Goal: Task Accomplishment & Management: Use online tool/utility

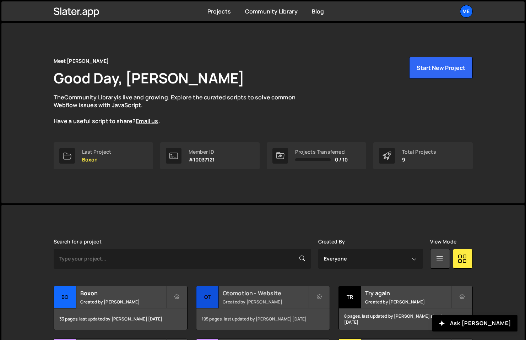
click at [266, 298] on div "Otomotion - Website Created by Pierre Lovenfosse" at bounding box center [262, 297] width 133 height 22
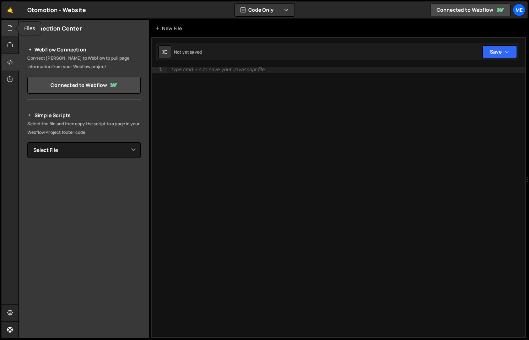
click at [11, 21] on div at bounding box center [9, 28] width 17 height 17
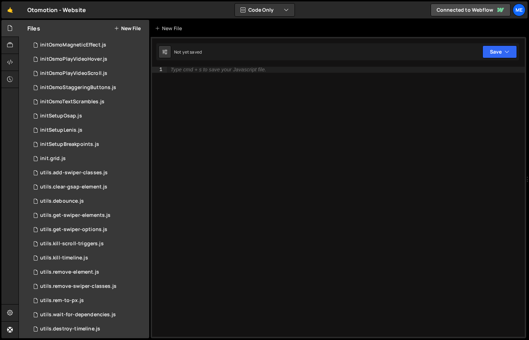
scroll to position [686, 0]
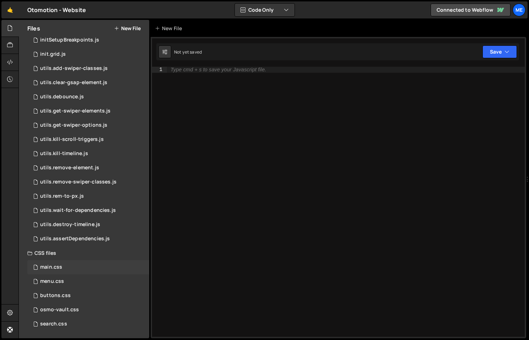
click at [64, 267] on div "main.css 0" at bounding box center [88, 267] width 122 height 14
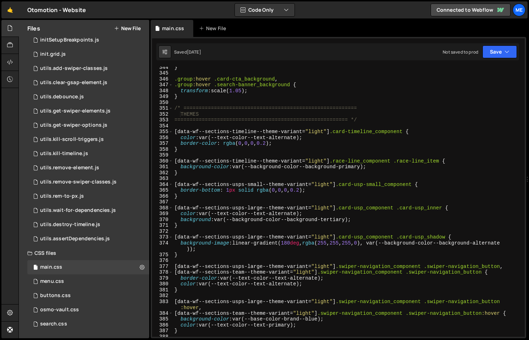
scroll to position [2013, 0]
click at [358, 279] on div "} .group :hover .card-cta_background , .group :hover .search-banner_background …" at bounding box center [347, 205] width 349 height 282
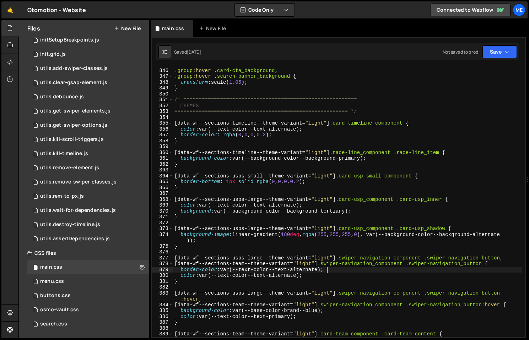
scroll to position [2022, 0]
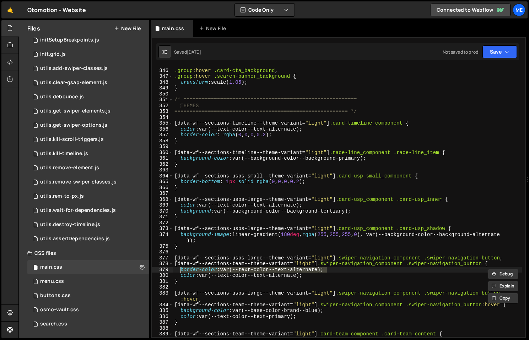
click at [337, 309] on div ".group :hover .card-cta_background , .group :hover .search-banner_background { …" at bounding box center [347, 203] width 349 height 282
type textarea "background-color: var(--base-color-brand--blue);"
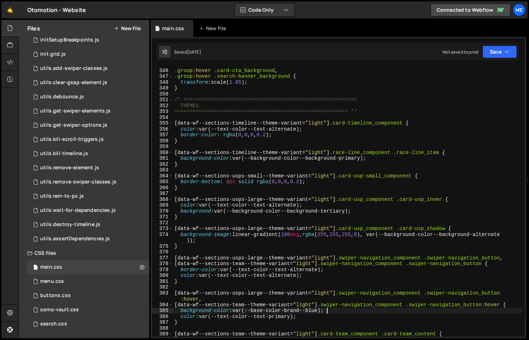
paste textarea "border-color: var(--text-color--text-alternate);"
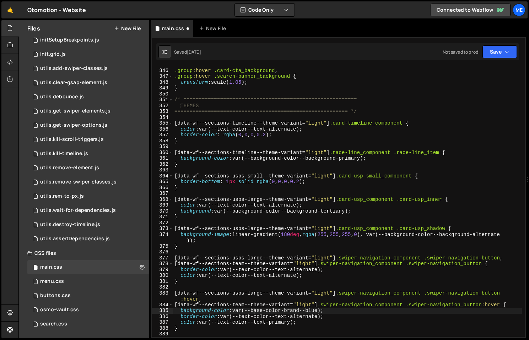
click at [255, 311] on div ".group :hover .card-cta_background , .group :hover .search-banner_background { …" at bounding box center [347, 203] width 349 height 282
click at [330, 312] on div ".group :hover .card-cta_background , .group :hover .search-banner_background { …" at bounding box center [347, 203] width 349 height 282
click at [234, 311] on div ".group :hover .card-cta_background , .group :hover .search-banner_background { …" at bounding box center [347, 203] width 349 height 282
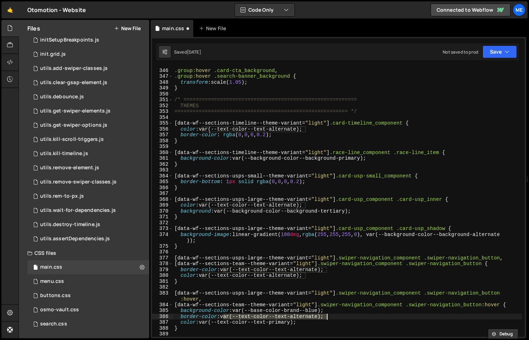
drag, startPoint x: 222, startPoint y: 317, endPoint x: 365, endPoint y: 317, distance: 142.8
click at [365, 317] on div ".group :hover .card-cta_background , .group :hover .search-banner_background { …" at bounding box center [347, 203] width 349 height 282
paste textarea "var(--base-color-brand--blu"
type textarea "border-color: var(--base-color-brand--blue);"
